Goal: Use online tool/utility: Utilize a website feature to perform a specific function

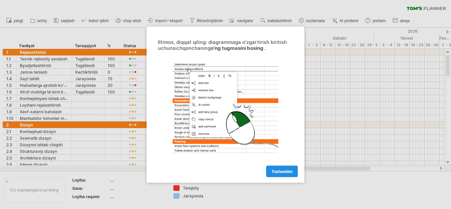
drag, startPoint x: 0, startPoint y: 0, endPoint x: 278, endPoint y: 171, distance: 326.9
click at [278, 171] on font "tushundim" at bounding box center [281, 171] width 21 height 5
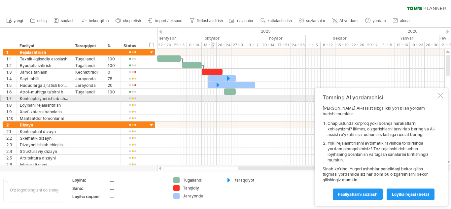
click at [213, 101] on div at bounding box center [300, 98] width 287 height 7
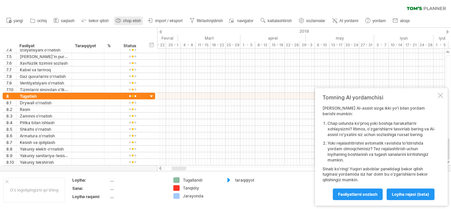
click at [125, 19] on font "chop etish" at bounding box center [132, 20] width 18 height 5
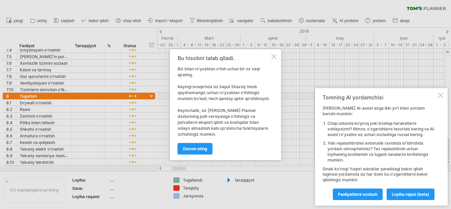
click at [272, 59] on div at bounding box center [273, 56] width 5 height 5
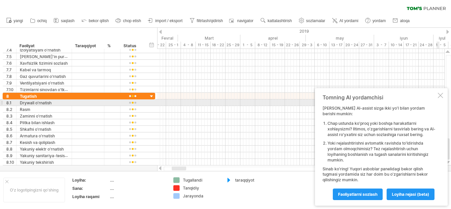
click at [442, 98] on div at bounding box center [440, 95] width 5 height 5
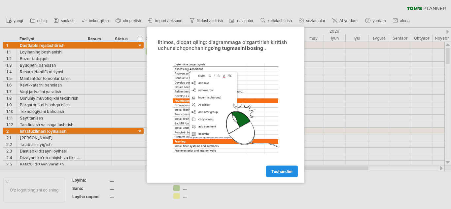
click at [282, 173] on font "tushundim" at bounding box center [281, 171] width 21 height 5
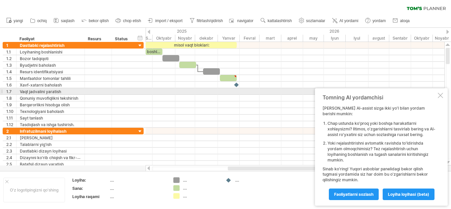
click at [196, 90] on div at bounding box center [295, 91] width 299 height 7
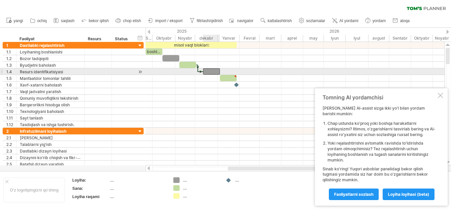
click at [208, 72] on div at bounding box center [211, 71] width 17 height 6
drag, startPoint x: 198, startPoint y: 70, endPoint x: 205, endPoint y: 74, distance: 8.4
click at [205, 74] on div "misol vaqt bloklari: boshlash 02 yanvar juma 11 dekabr [GEOGRAPHIC_DATA]" at bounding box center [295, 104] width 299 height 124
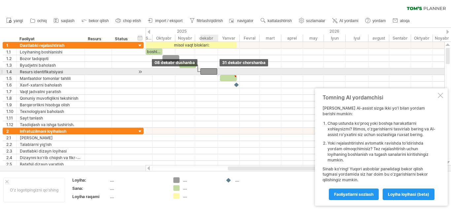
click at [206, 72] on div at bounding box center [208, 71] width 17 height 6
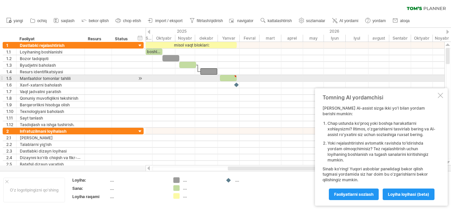
click at [225, 76] on div at bounding box center [228, 78] width 17 height 6
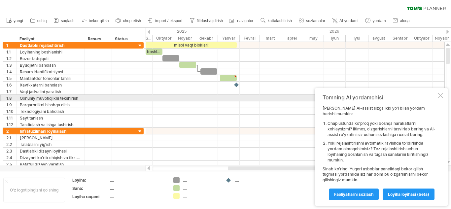
click at [440, 98] on div at bounding box center [440, 95] width 5 height 5
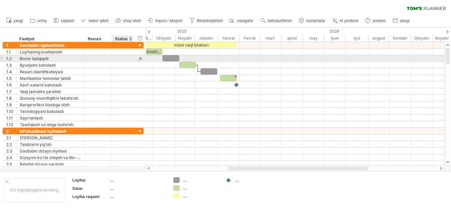
click at [124, 58] on div at bounding box center [122, 58] width 15 height 6
click at [137, 57] on div at bounding box center [140, 58] width 6 height 7
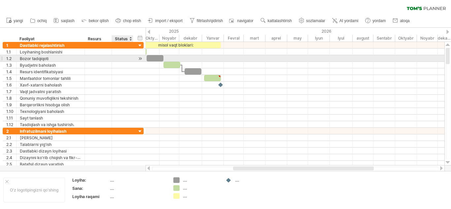
click at [137, 57] on div at bounding box center [140, 58] width 6 height 7
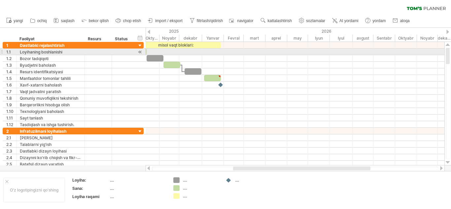
click at [230, 50] on div at bounding box center [295, 52] width 299 height 7
